Goal: Feedback & Contribution: Contribute content

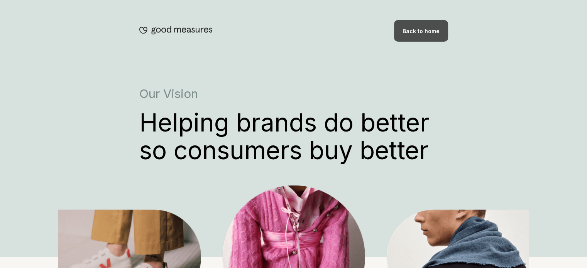
click at [417, 35] on div "Back to home" at bounding box center [421, 31] width 54 height 22
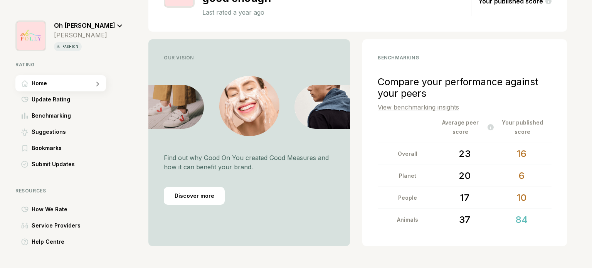
scroll to position [180, 0]
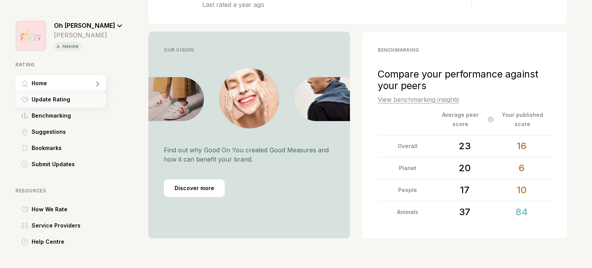
click at [59, 97] on span "Update Rating" at bounding box center [51, 99] width 39 height 9
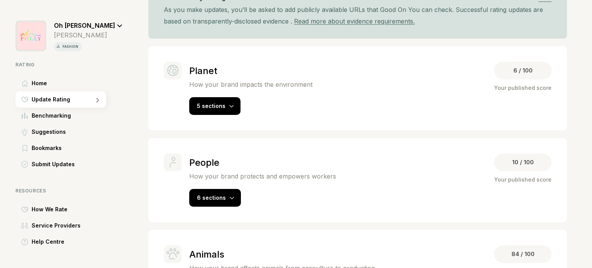
scroll to position [141, 0]
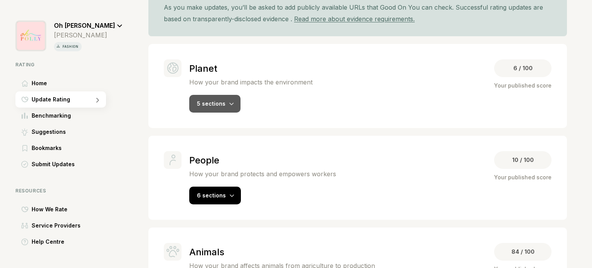
click at [231, 100] on div at bounding box center [231, 104] width 5 height 8
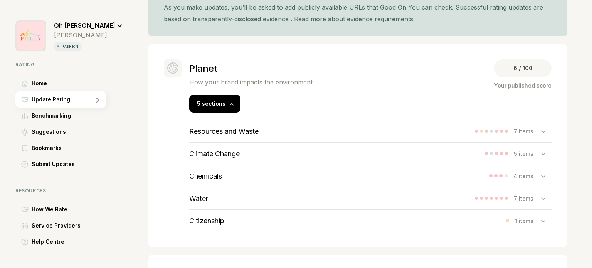
click at [374, 133] on div "Resources and Waste 7 items" at bounding box center [370, 131] width 363 height 22
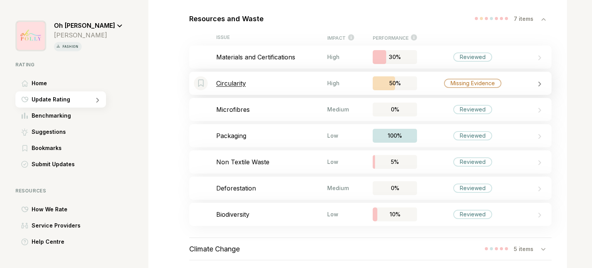
scroll to position [254, 0]
click at [434, 79] on div "Missing Evidence" at bounding box center [472, 82] width 111 height 9
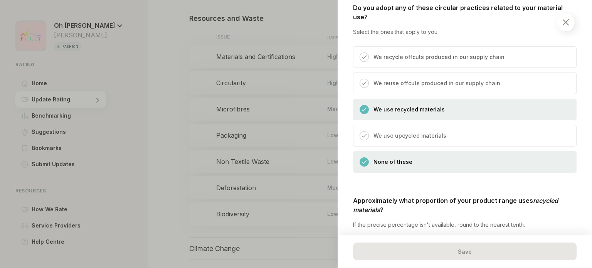
scroll to position [319, 0]
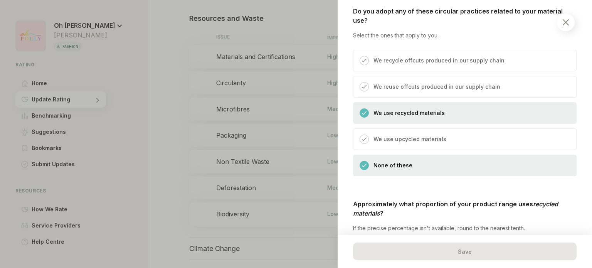
drag, startPoint x: 398, startPoint y: 161, endPoint x: 383, endPoint y: 157, distance: 15.5
click at [383, 161] on p "None of these" at bounding box center [393, 165] width 39 height 9
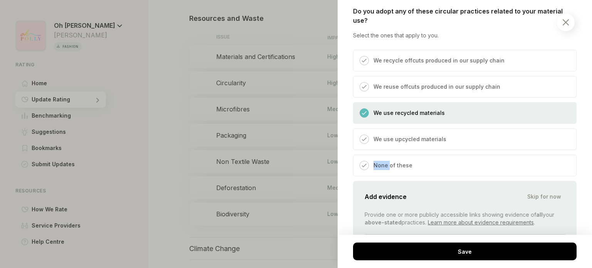
click at [383, 161] on p "None of these" at bounding box center [393, 165] width 39 height 9
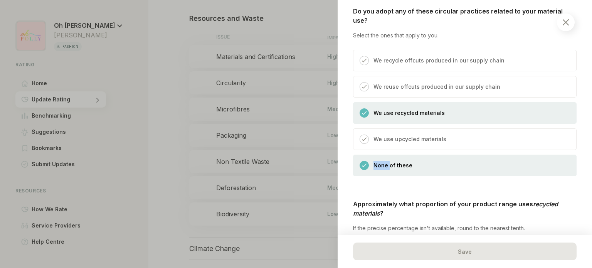
click at [383, 161] on p "None of these" at bounding box center [393, 165] width 39 height 9
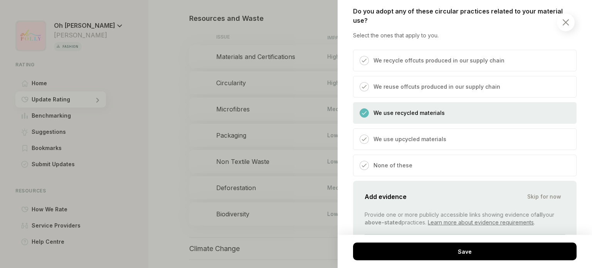
click at [384, 161] on p "None of these" at bounding box center [393, 165] width 39 height 9
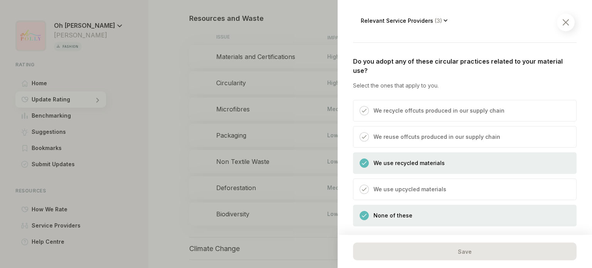
scroll to position [268, 0]
click at [406, 205] on div "None of these" at bounding box center [465, 216] width 224 height 22
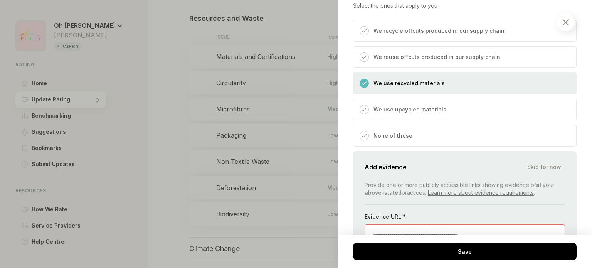
scroll to position [422, 0]
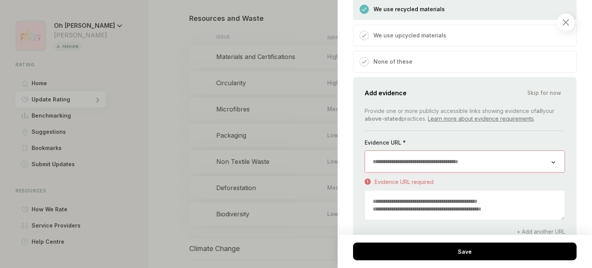
click at [426, 153] on input "url" at bounding box center [458, 162] width 187 height 22
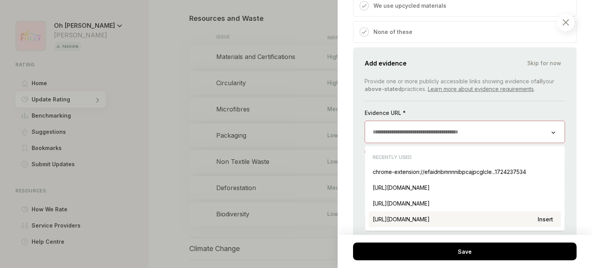
scroll to position [454, 0]
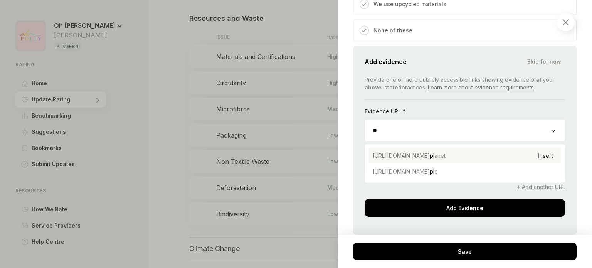
click at [450, 148] on div "[URL][DOMAIN_NAME] pl anet Insert" at bounding box center [465, 156] width 192 height 16
type input "**********"
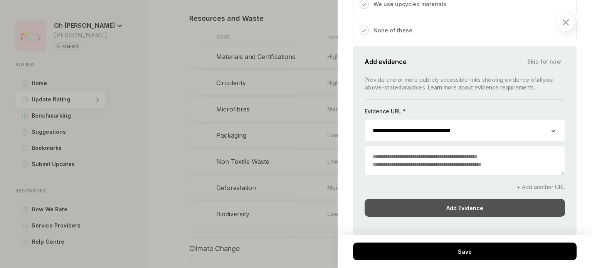
click at [466, 199] on div "Add Evidence" at bounding box center [465, 208] width 201 height 18
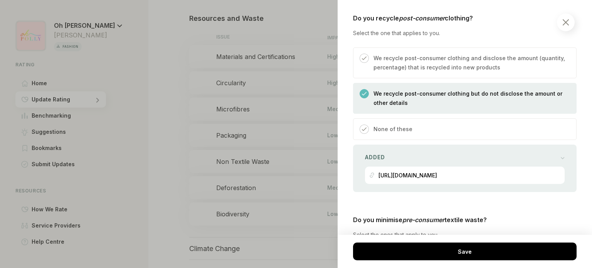
scroll to position [802, 0]
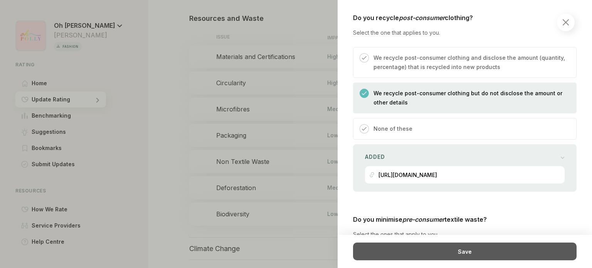
click at [469, 248] on div "Save" at bounding box center [465, 252] width 224 height 18
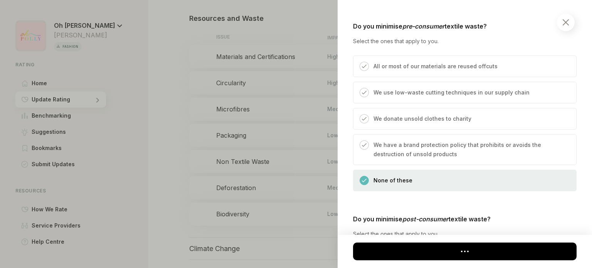
scroll to position [995, 0]
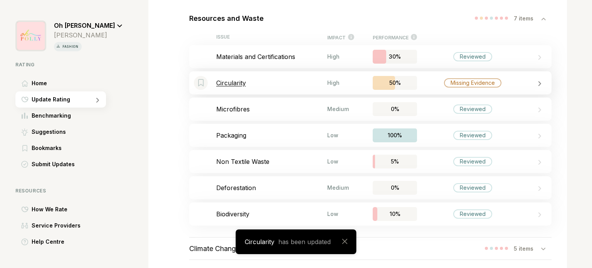
click at [515, 82] on div "Missing Evidence" at bounding box center [472, 82] width 111 height 9
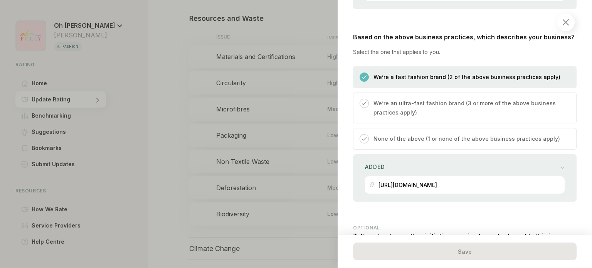
scroll to position [2507, 0]
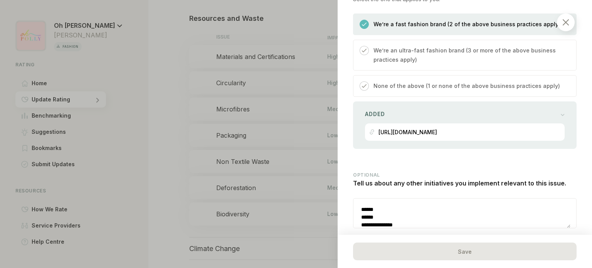
click at [503, 199] on textarea "**********" at bounding box center [462, 213] width 217 height 29
click at [504, 199] on textarea "**********" at bounding box center [462, 213] width 217 height 29
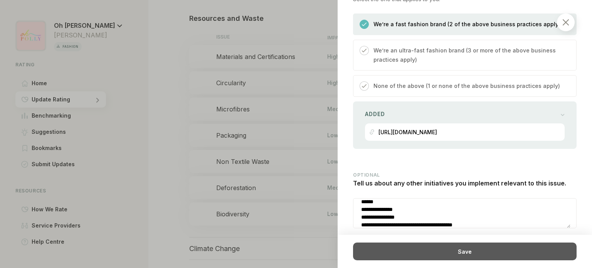
type textarea "**********"
click at [506, 245] on div "Save" at bounding box center [465, 252] width 224 height 18
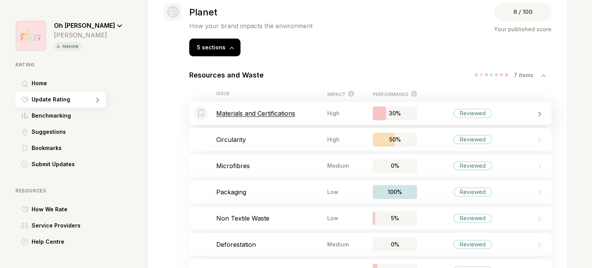
scroll to position [198, 0]
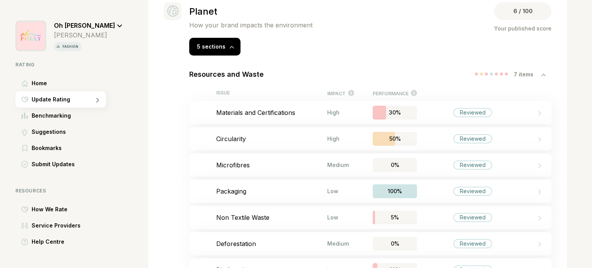
click at [387, 73] on div "Resources and Waste 7 items" at bounding box center [370, 74] width 363 height 22
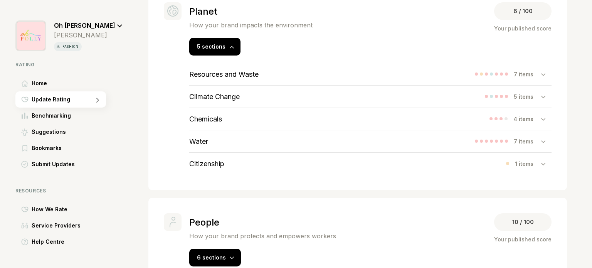
click at [388, 72] on div "Resources and Waste 7 items" at bounding box center [370, 74] width 363 height 22
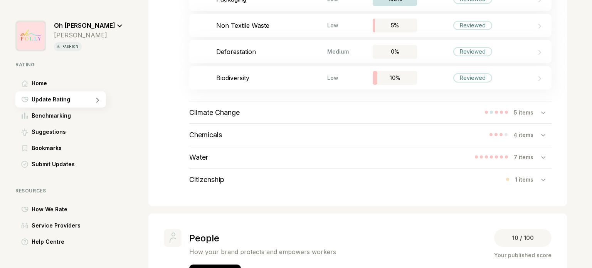
scroll to position [414, 0]
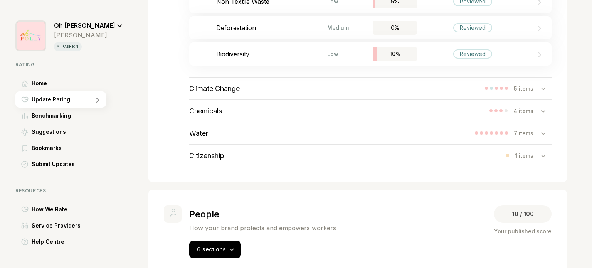
click at [336, 87] on div "Climate Change 5 items" at bounding box center [370, 89] width 363 height 22
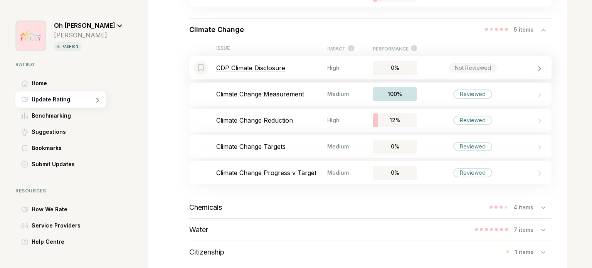
scroll to position [483, 0]
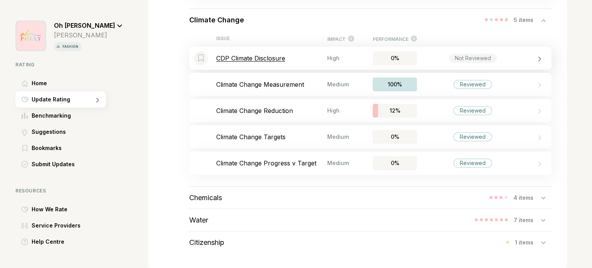
click at [335, 58] on div "High" at bounding box center [340, 58] width 27 height 7
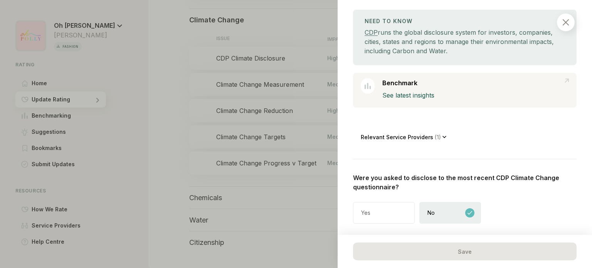
scroll to position [113, 0]
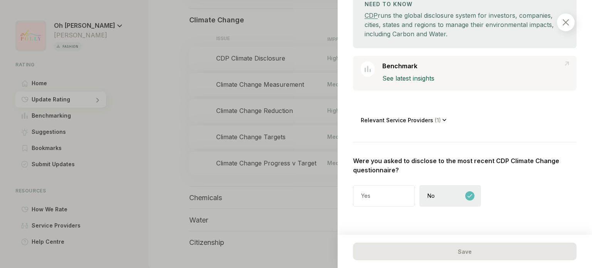
click at [568, 18] on div at bounding box center [566, 22] width 18 height 18
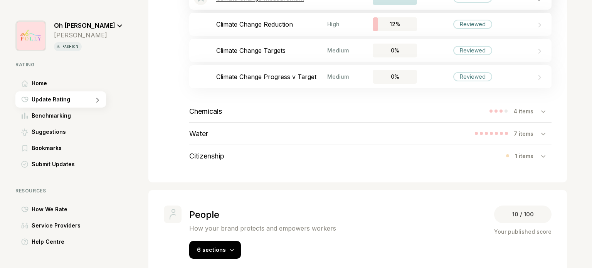
scroll to position [598, 0]
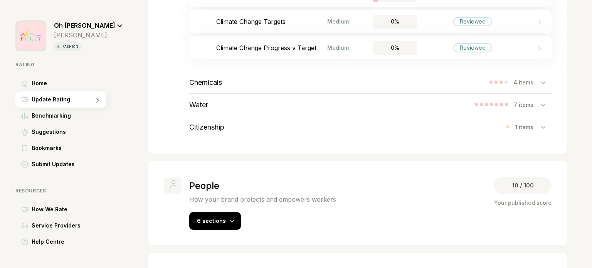
click at [459, 83] on div "Chemicals 4 items" at bounding box center [370, 82] width 363 height 22
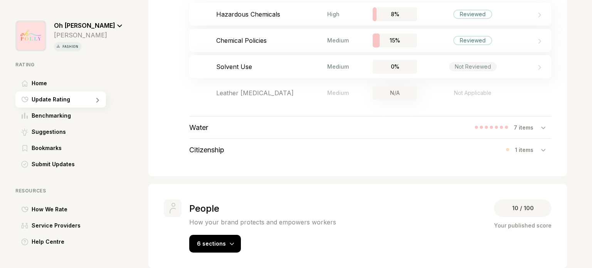
scroll to position [706, 0]
click at [424, 121] on div "Water 7 items" at bounding box center [370, 126] width 363 height 22
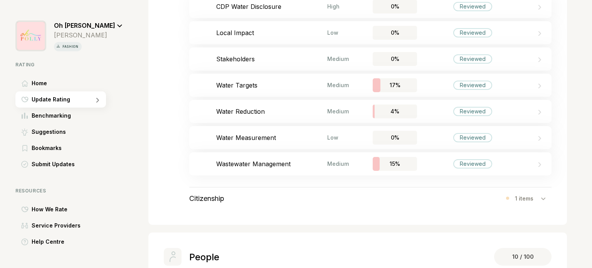
scroll to position [865, 0]
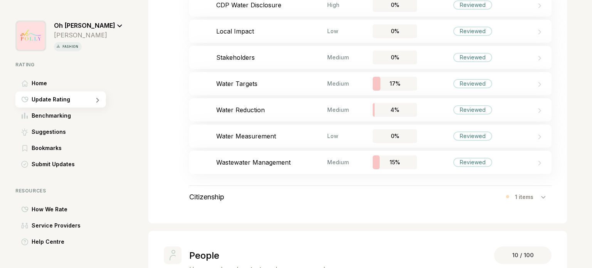
click at [433, 191] on div "Citizenship 1 items" at bounding box center [370, 197] width 363 height 22
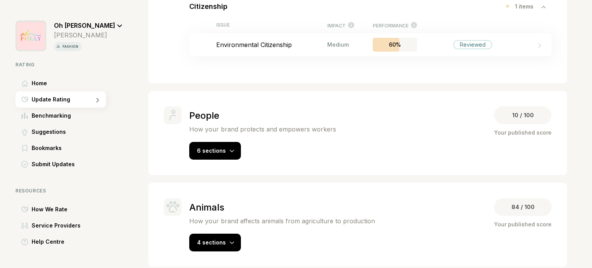
scroll to position [1062, 0]
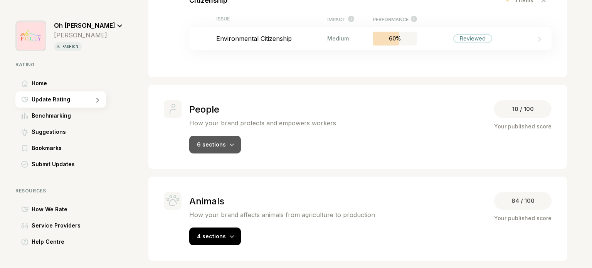
click at [231, 142] on div at bounding box center [232, 144] width 5 height 8
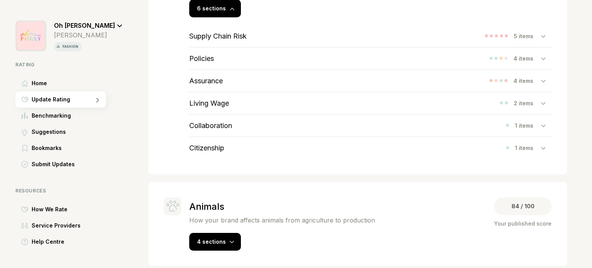
scroll to position [1205, 0]
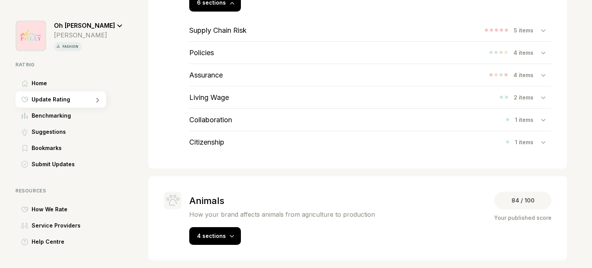
click at [398, 25] on div "Supply Chain Risk 5 items" at bounding box center [370, 30] width 363 height 22
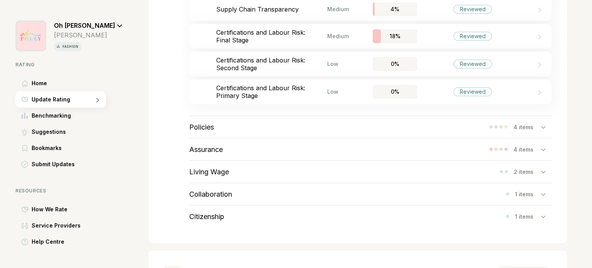
scroll to position [1290, 0]
click at [423, 122] on div "Policies 4 items" at bounding box center [370, 127] width 363 height 22
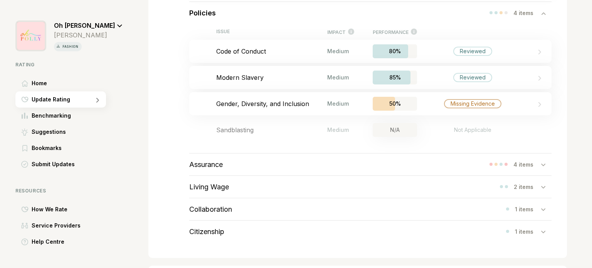
scroll to position [1405, 0]
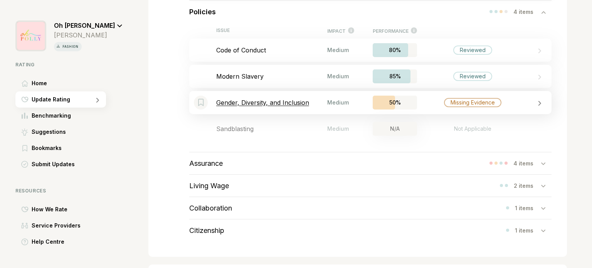
click at [423, 99] on div "Missing Evidence" at bounding box center [472, 102] width 111 height 9
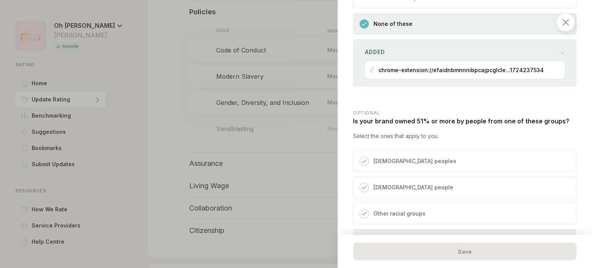
scroll to position [2191, 0]
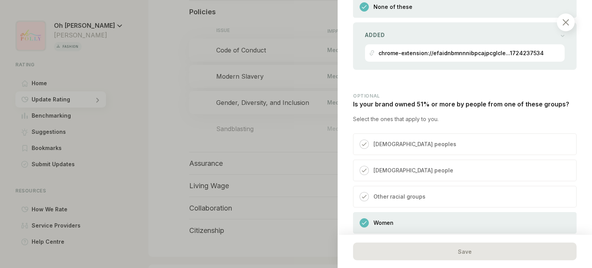
click at [567, 18] on div at bounding box center [566, 22] width 18 height 18
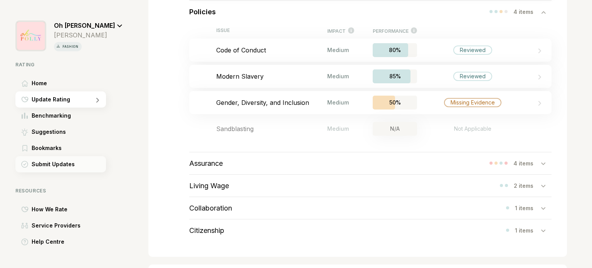
click at [63, 161] on span "Submit Updates" at bounding box center [53, 164] width 43 height 9
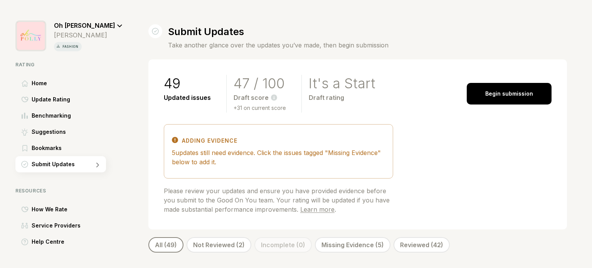
click at [401, 213] on div "49 Updated issues 47 / 100 Draft score 85-100 = Great 65-84 = Good 45-64 = It’s…" at bounding box center [357, 144] width 419 height 170
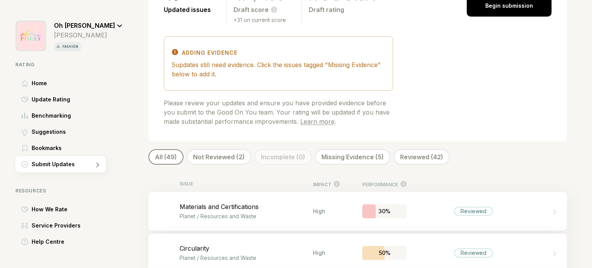
scroll to position [89, 0]
click at [356, 159] on div "Missing Evidence (5)" at bounding box center [353, 155] width 76 height 15
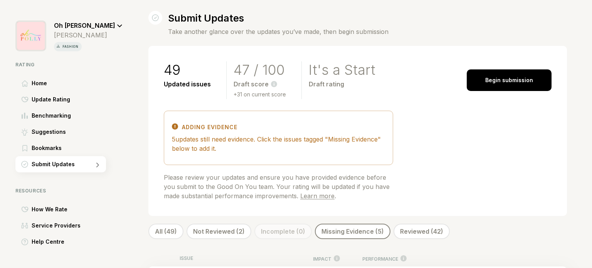
scroll to position [0, 0]
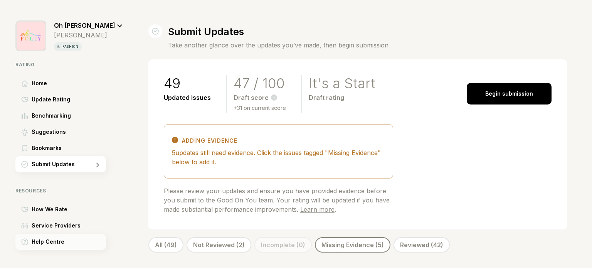
click at [75, 241] on div "Help Centre" at bounding box center [60, 242] width 91 height 16
click at [117, 27] on icon at bounding box center [119, 25] width 5 height 3
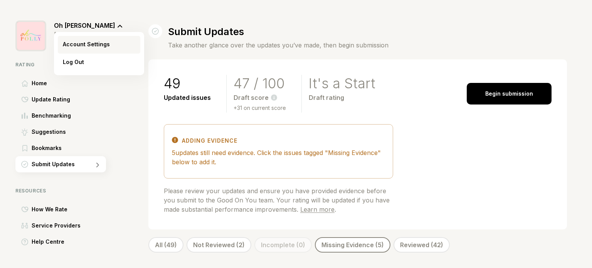
click at [82, 45] on span "Account Settings" at bounding box center [86, 44] width 47 height 9
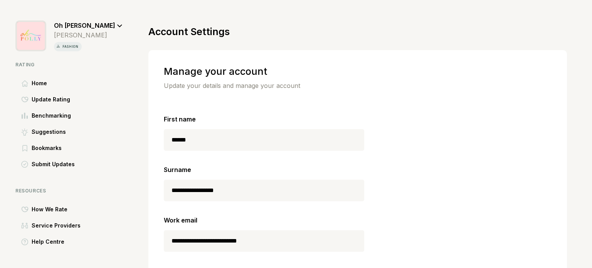
scroll to position [71, 0]
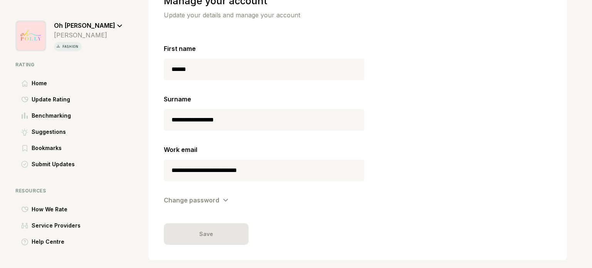
click at [76, 27] on span "Oh [PERSON_NAME]" at bounding box center [84, 26] width 61 height 8
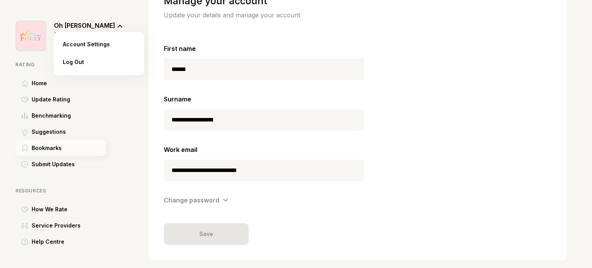
click at [78, 151] on div "Bookmarks" at bounding box center [60, 148] width 91 height 16
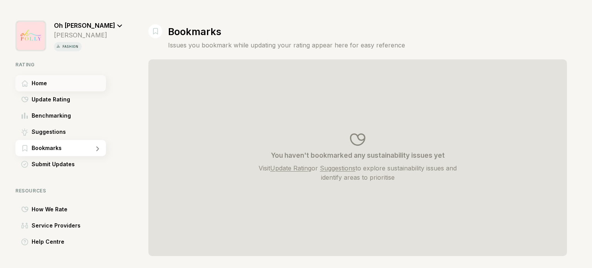
click at [71, 85] on div "Home" at bounding box center [60, 83] width 91 height 16
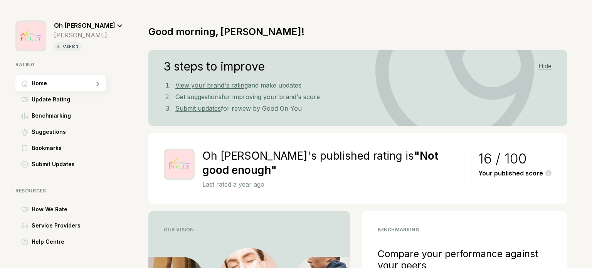
click at [43, 38] on div at bounding box center [30, 35] width 31 height 31
click at [51, 101] on span "Update Rating" at bounding box center [51, 99] width 39 height 9
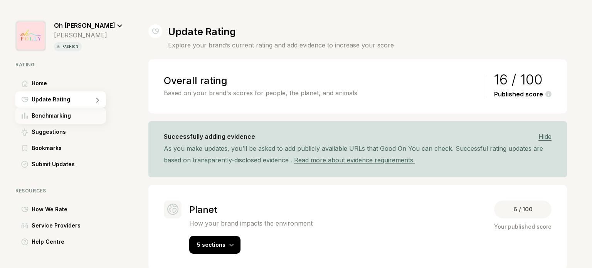
click at [62, 118] on span "Benchmarking" at bounding box center [51, 115] width 39 height 9
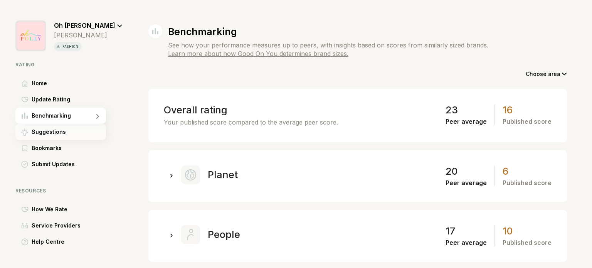
click at [68, 132] on div "Suggestions" at bounding box center [60, 132] width 91 height 16
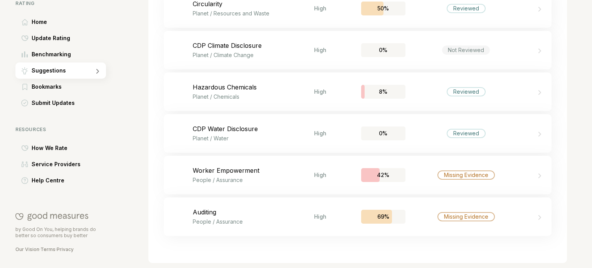
scroll to position [177, 0]
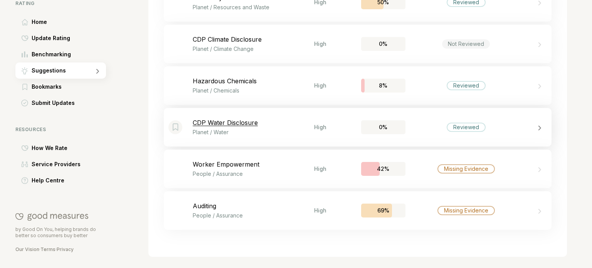
click at [286, 125] on p "CDP Water Disclosure" at bounding box center [253, 123] width 121 height 8
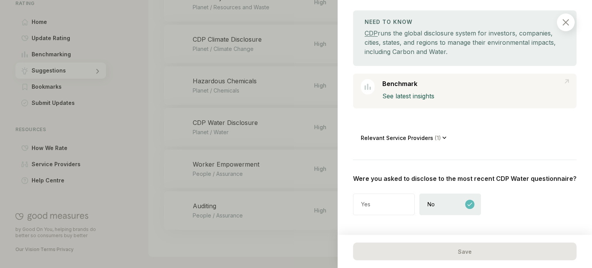
scroll to position [104, 0]
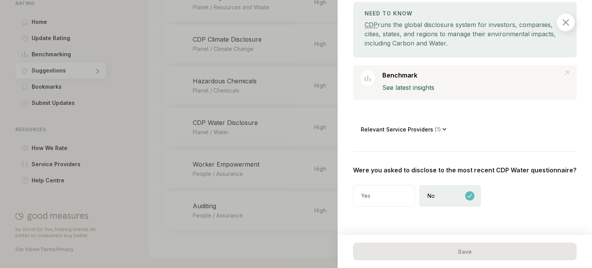
click at [443, 130] on icon at bounding box center [445, 129] width 4 height 3
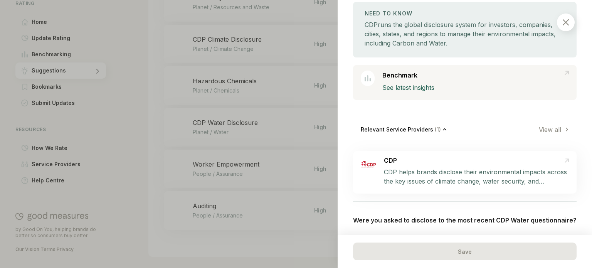
click at [567, 18] on div at bounding box center [566, 22] width 18 height 18
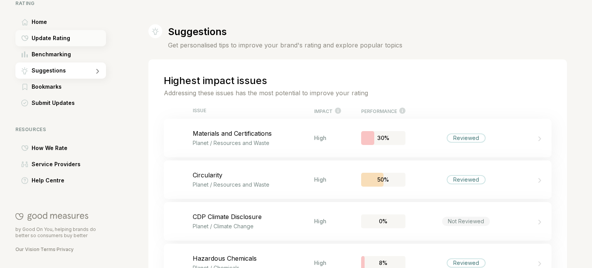
click at [62, 44] on div "Update Rating" at bounding box center [60, 38] width 91 height 16
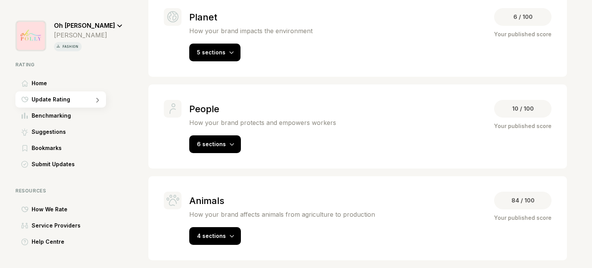
scroll to position [191, 0]
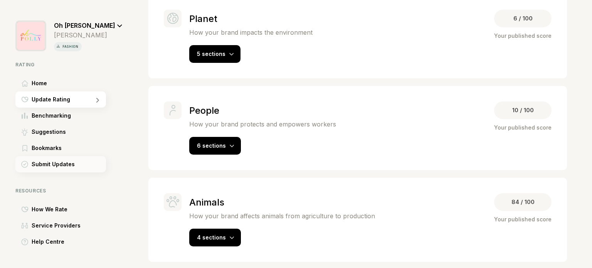
click at [77, 160] on div "Submit Updates" at bounding box center [60, 164] width 91 height 16
